Goal: Information Seeking & Learning: Learn about a topic

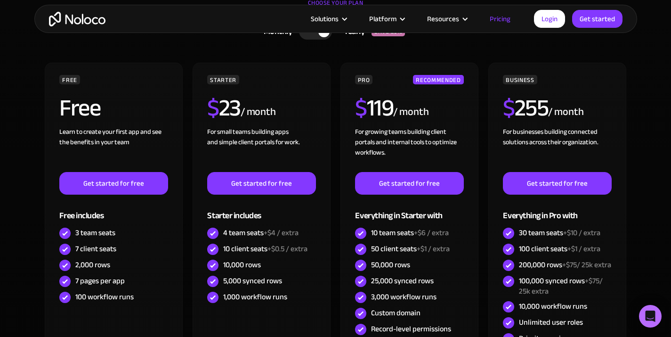
scroll to position [306, 0]
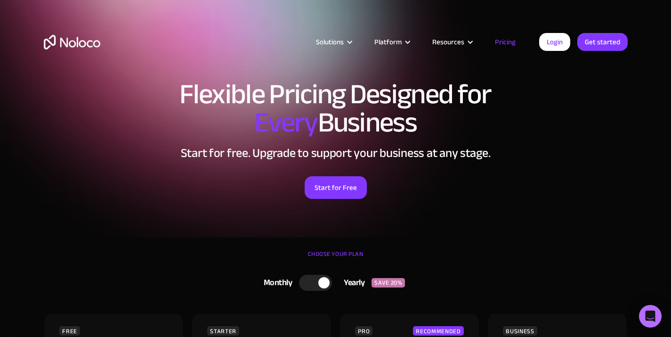
click at [569, 200] on div "Flexible Pricing Designed for Every Business Start for free. Upgrade to support…" at bounding box center [335, 149] width 603 height 156
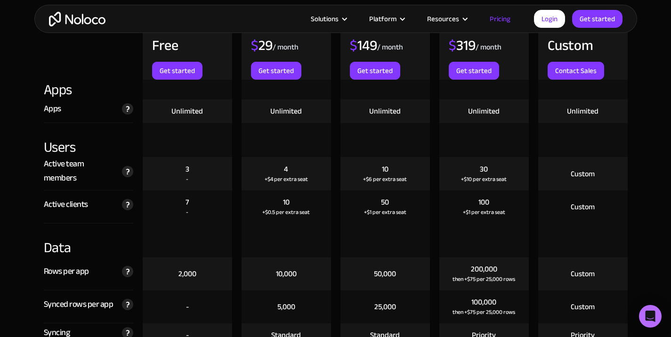
scroll to position [1016, 0]
